Goal: Task Accomplishment & Management: Manage account settings

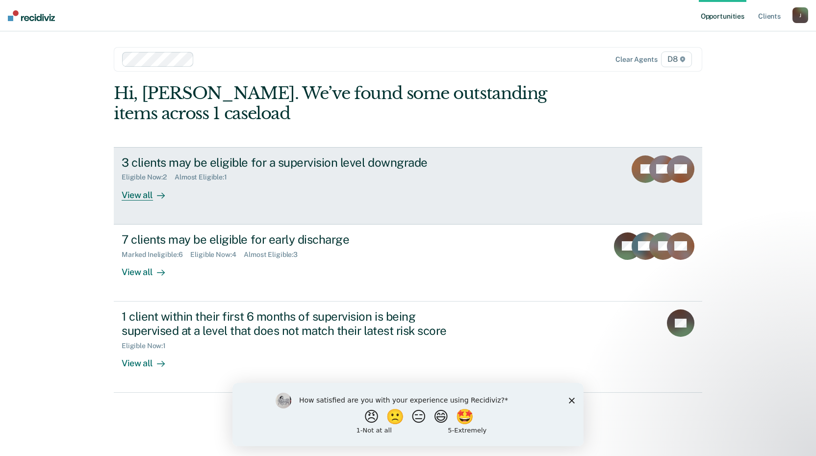
click at [144, 191] on div "View all" at bounding box center [149, 190] width 55 height 19
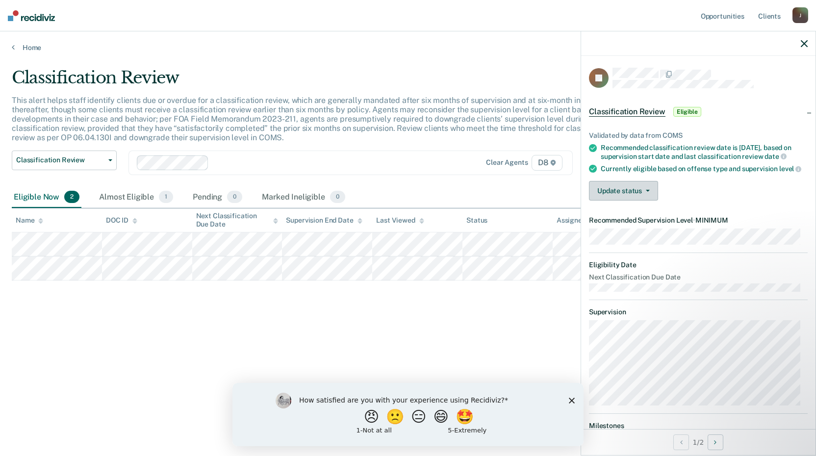
click at [649, 196] on button "Update status" at bounding box center [623, 191] width 69 height 20
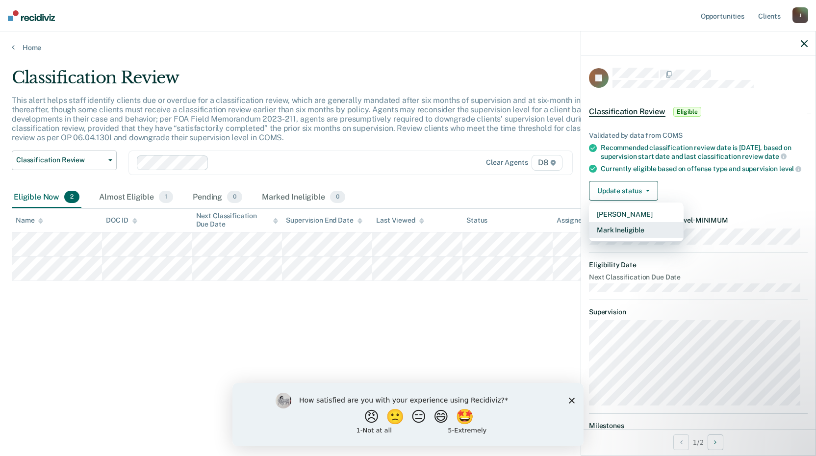
click at [644, 238] on button "Mark Ineligible" at bounding box center [636, 230] width 95 height 16
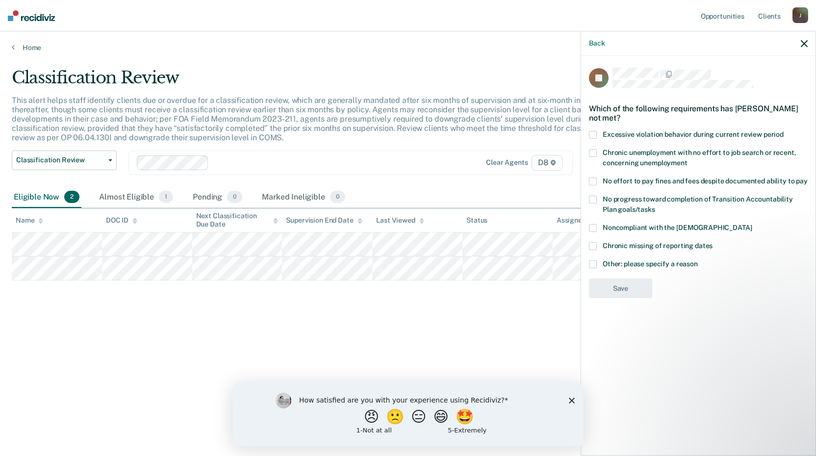
click at [592, 263] on span at bounding box center [593, 264] width 8 height 8
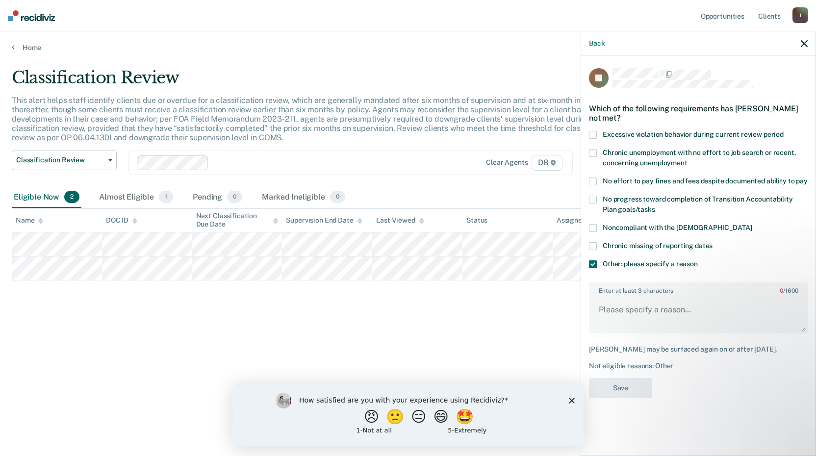
click at [593, 132] on span at bounding box center [593, 135] width 8 height 8
click at [688, 307] on textarea "Enter at least 3 characters 0 / 1600" at bounding box center [698, 314] width 217 height 36
click at [595, 134] on span at bounding box center [593, 135] width 8 height 8
click at [593, 227] on span at bounding box center [593, 228] width 8 height 8
click at [595, 225] on span at bounding box center [593, 228] width 8 height 8
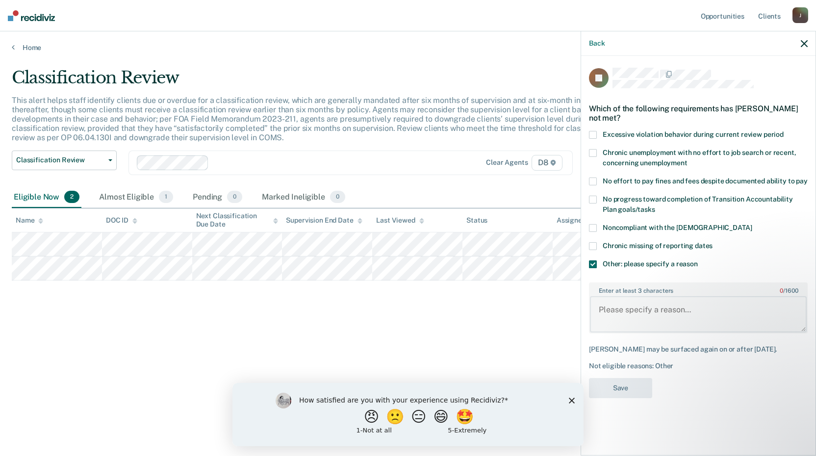
click at [703, 311] on textarea "Enter at least 3 characters 0 / 1600" at bounding box center [698, 314] width 217 height 36
type textarea "D"
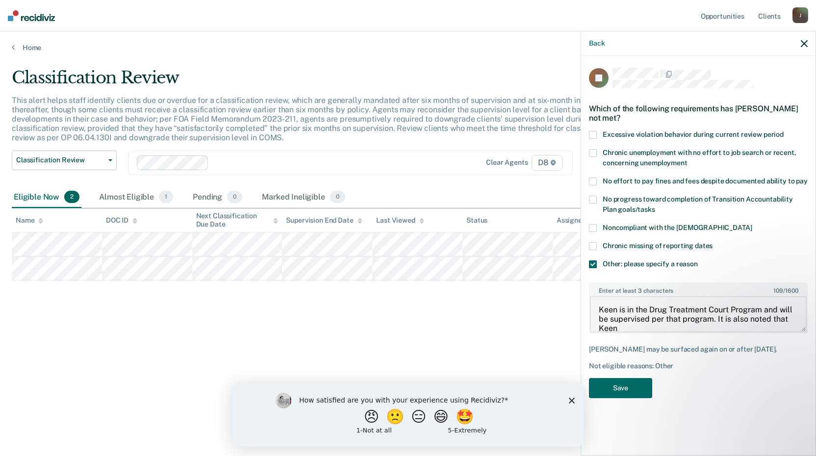
scroll to position [1, 0]
click at [656, 325] on textarea "Keen is in the Drug Treatment Court Program and will be supervised per that pro…" at bounding box center [698, 314] width 217 height 36
type textarea "Keen is in the Drug Treatment Court Program and will be supervised per that pro…"
click at [629, 387] on button "Save" at bounding box center [620, 388] width 63 height 20
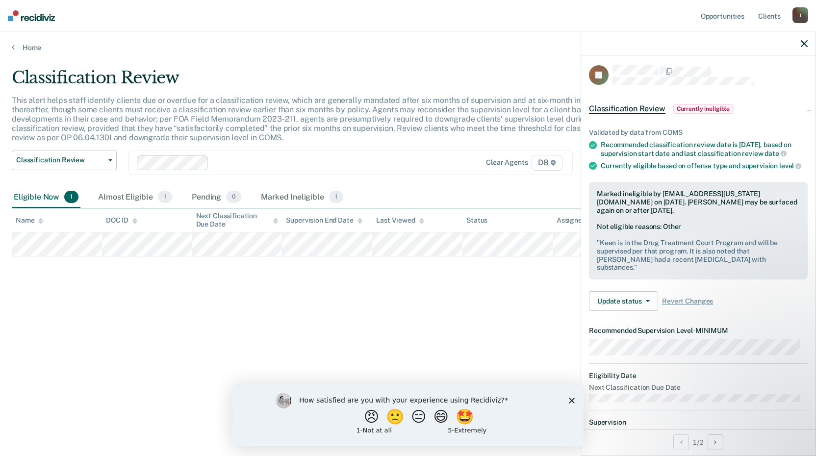
scroll to position [0, 0]
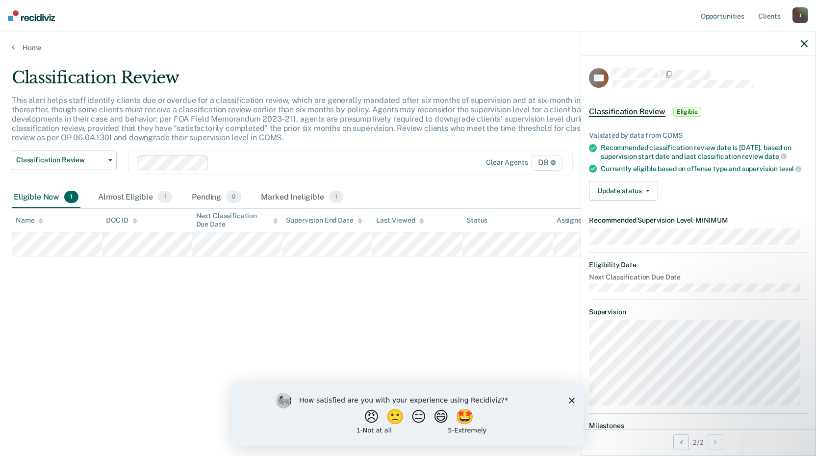
click at [382, 301] on div "Classification Review This alert helps staff identify clients due or overdue fo…" at bounding box center [408, 225] width 792 height 315
